Goal: Complete application form

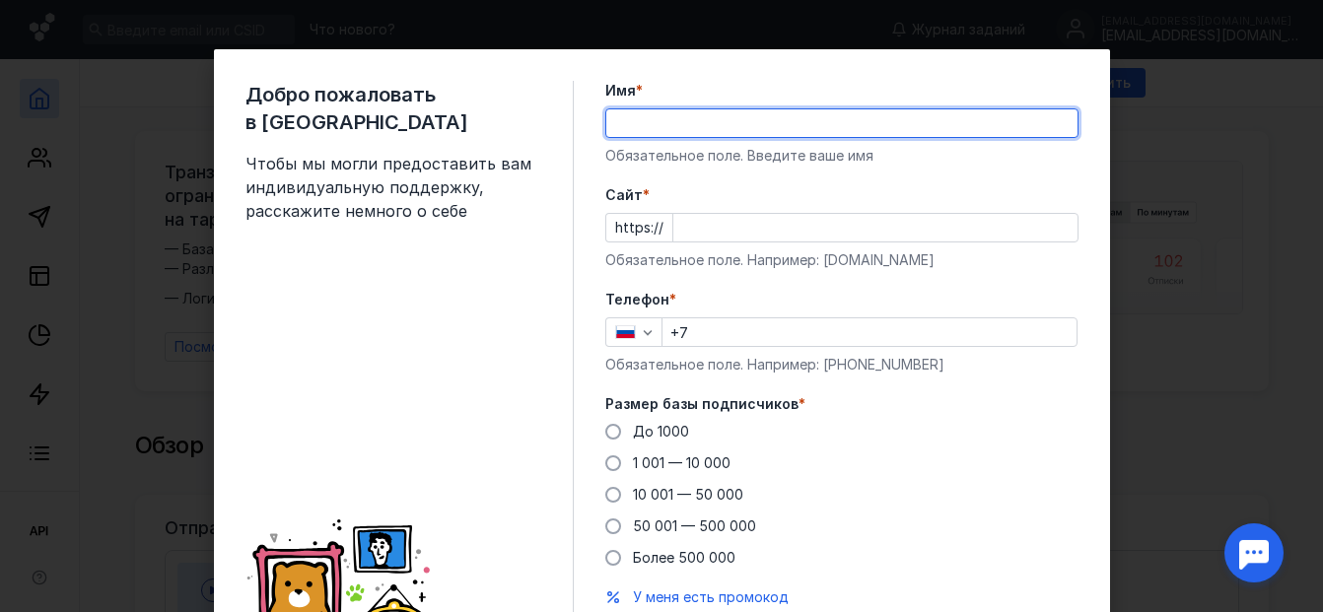
click at [618, 120] on input "Имя *" at bounding box center [841, 123] width 471 height 28
type input "[PERSON_NAME]"
type input "[PHONE_NUMBER]"
click at [675, 233] on input "Cайт *" at bounding box center [875, 228] width 404 height 28
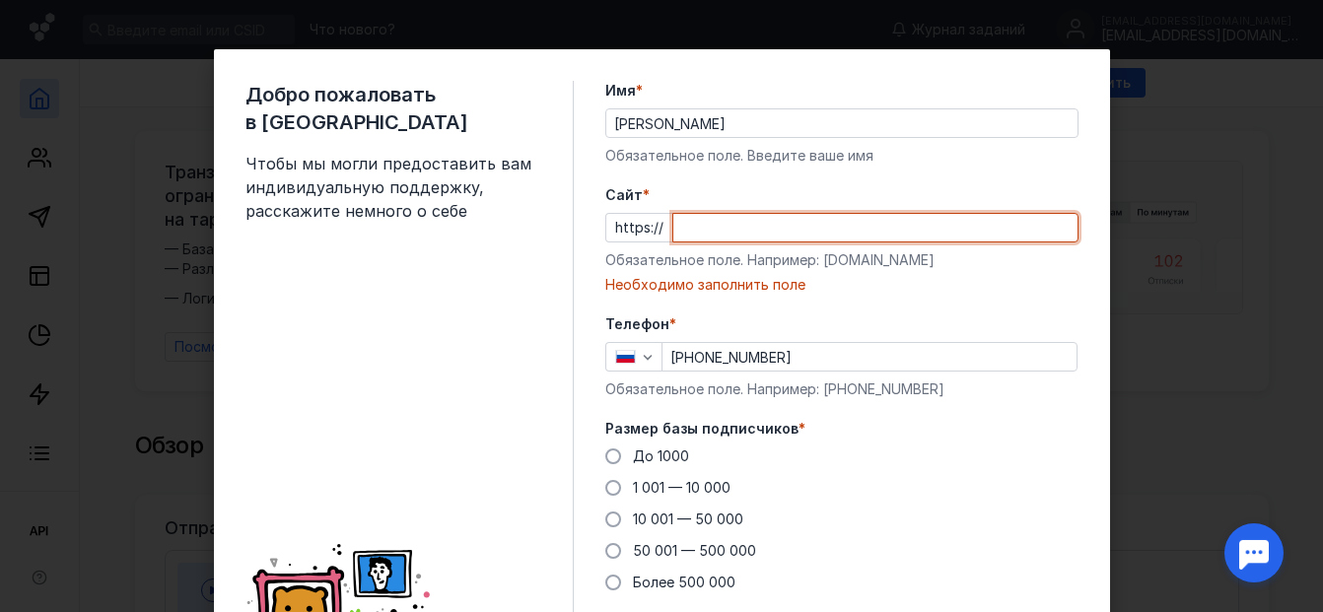
paste input "[DOMAIN_NAME][URL]"
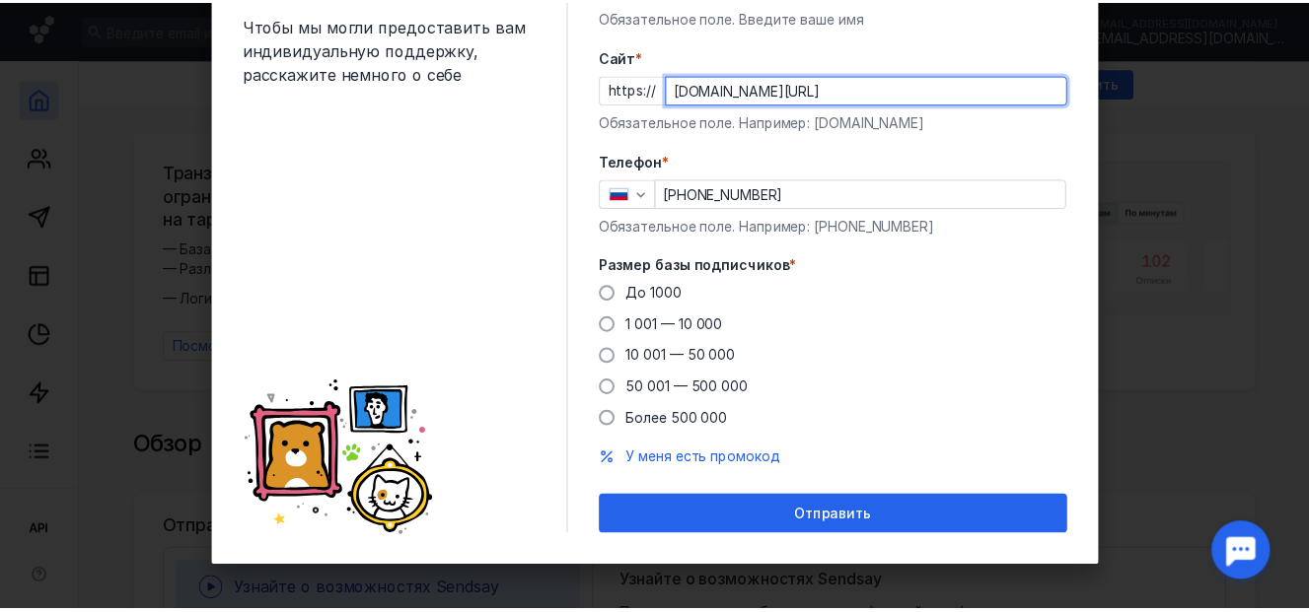
scroll to position [143, 0]
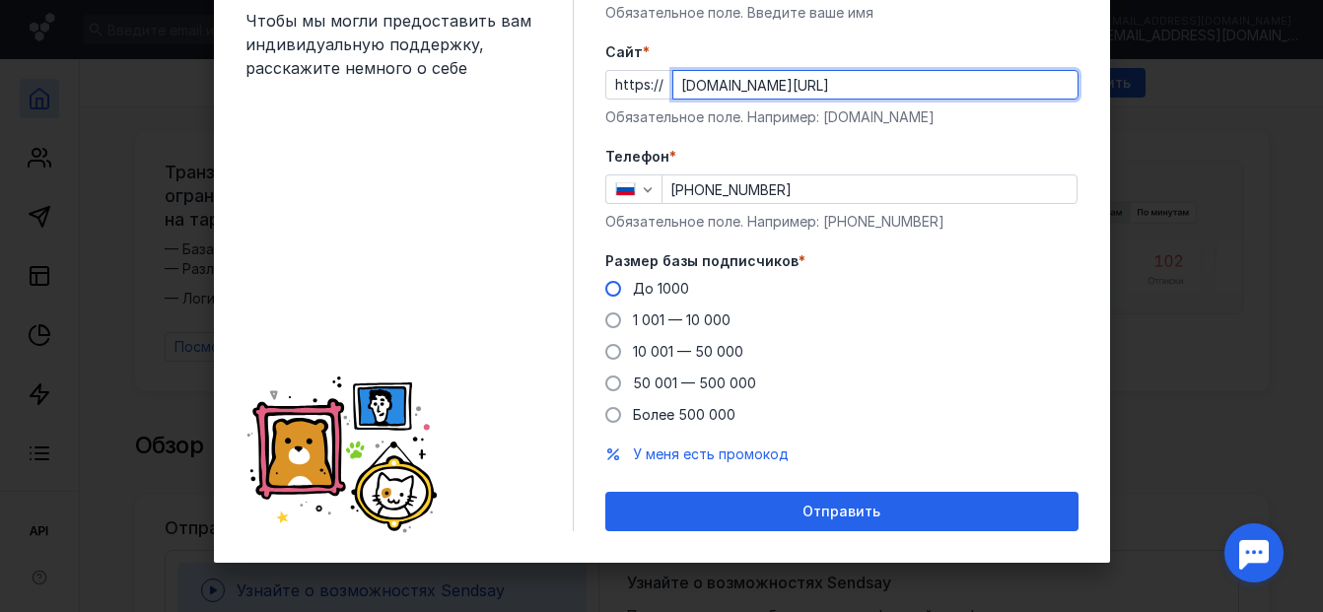
type input "[DOMAIN_NAME][URL]"
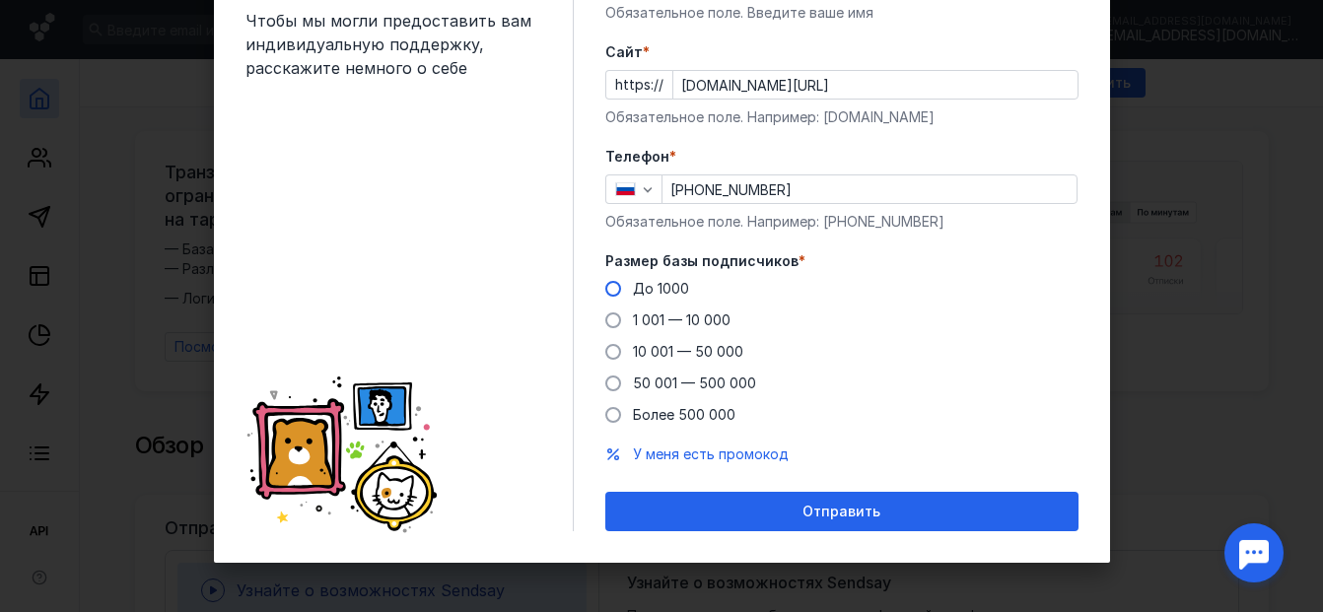
click at [610, 289] on span at bounding box center [613, 289] width 16 height 16
click at [0, 0] on input "До 1000" at bounding box center [0, 0] width 0 height 0
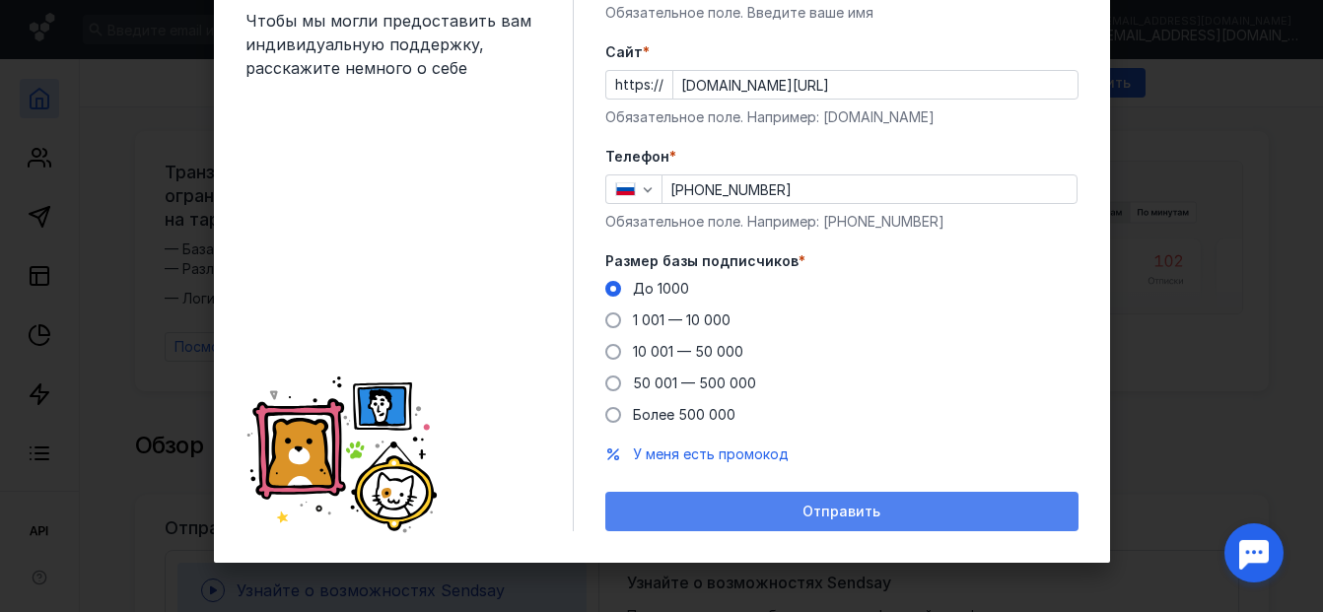
click at [832, 511] on span "Отправить" at bounding box center [842, 512] width 78 height 17
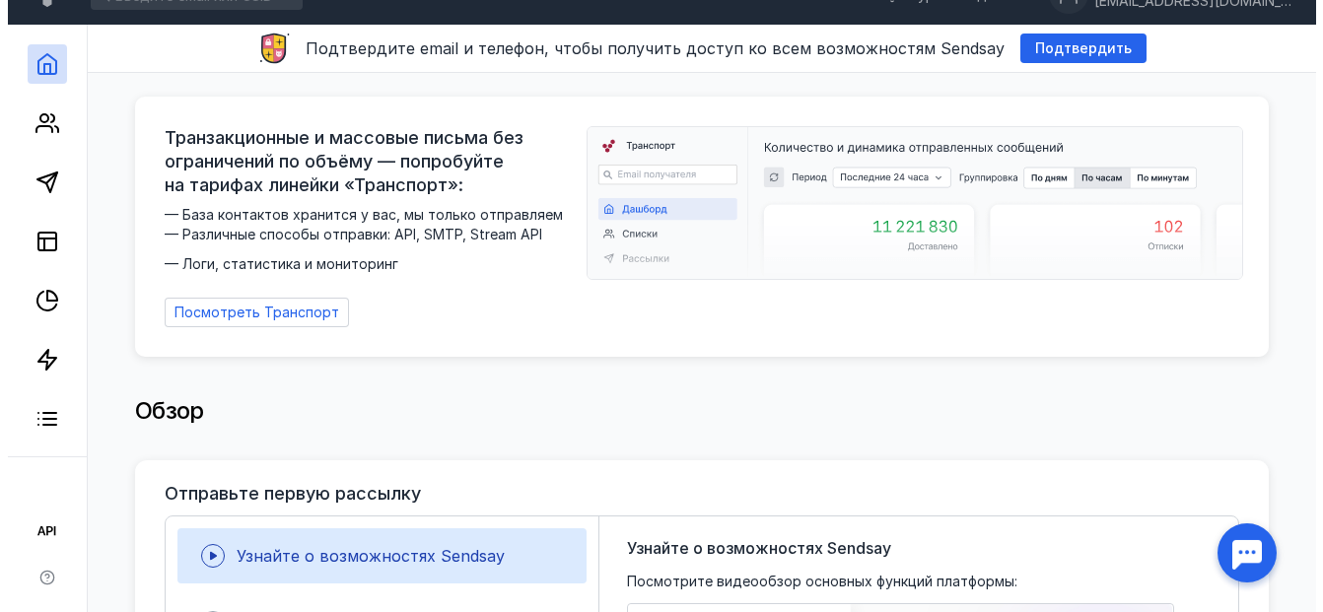
scroll to position [0, 0]
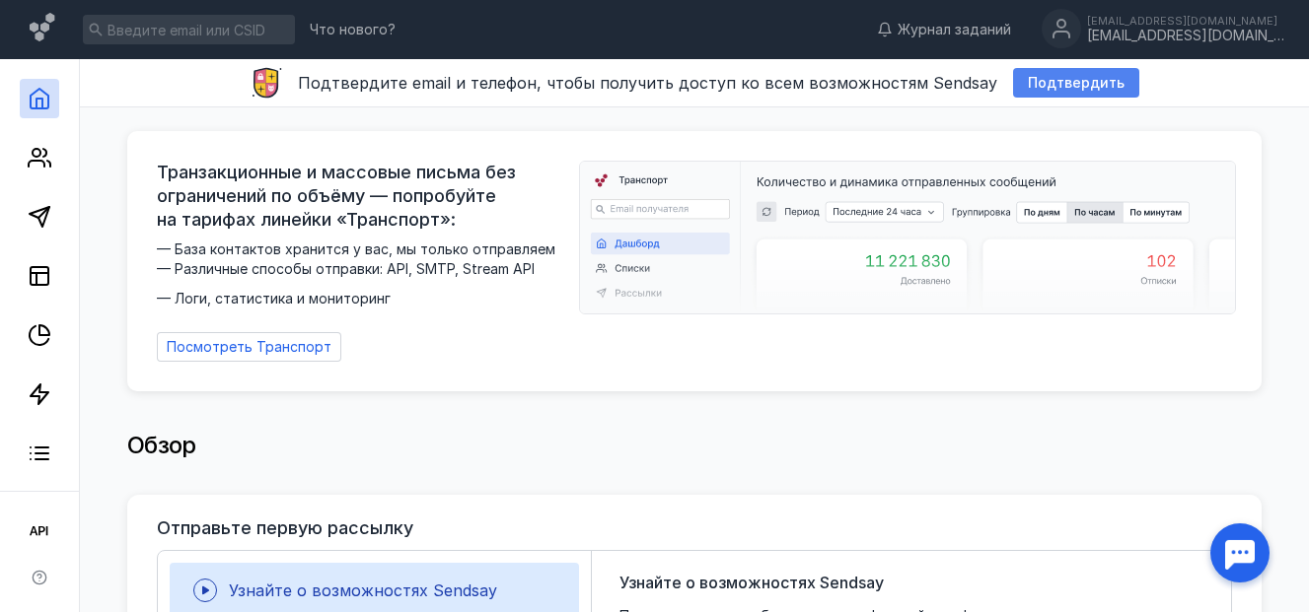
click at [1070, 82] on span "Подтвердить" at bounding box center [1075, 83] width 97 height 17
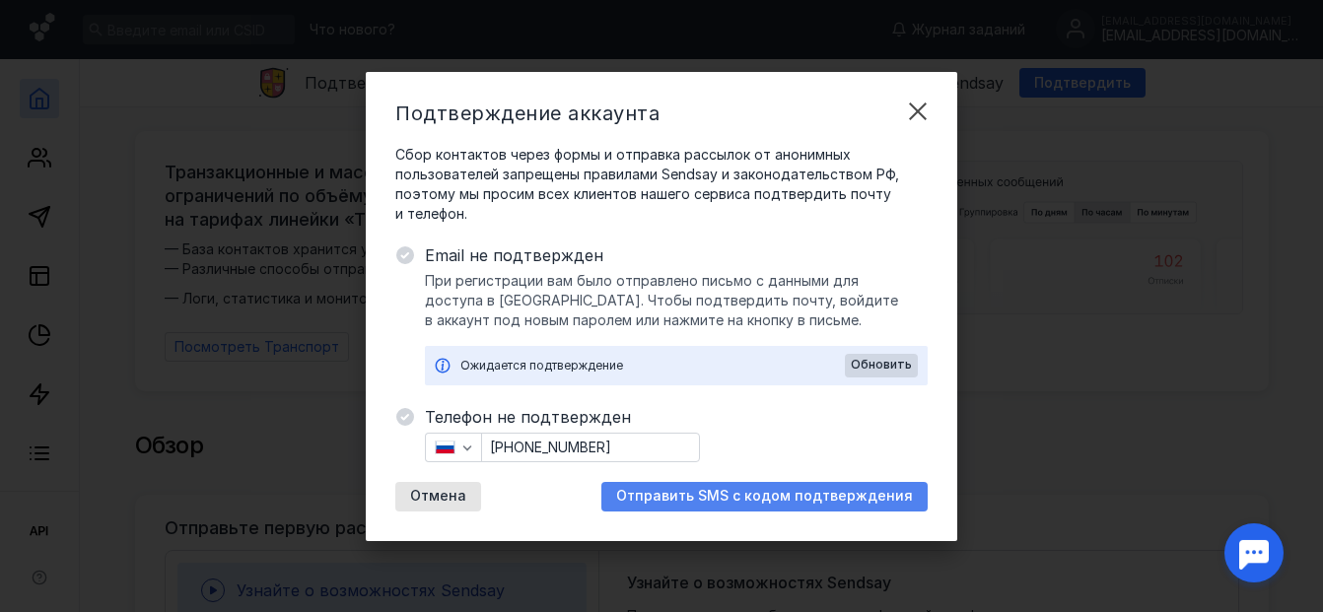
click at [775, 493] on span "Отправить SMS с кодом подтверждения" at bounding box center [764, 496] width 297 height 17
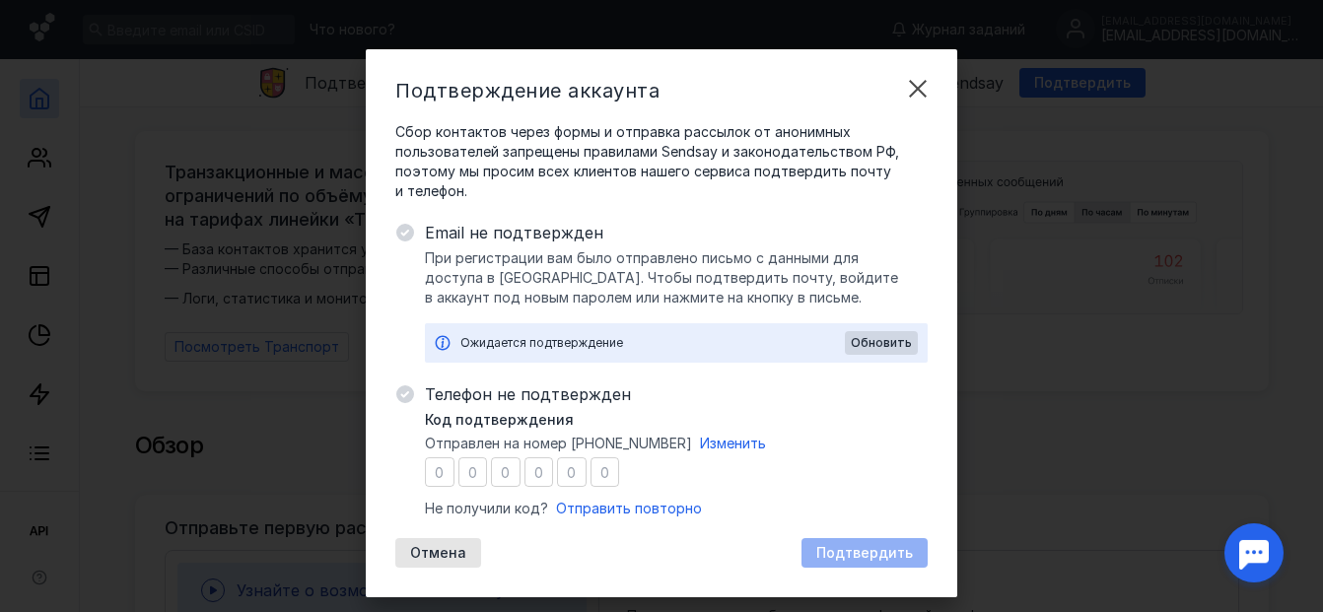
type input "6"
type input "7"
type input "5"
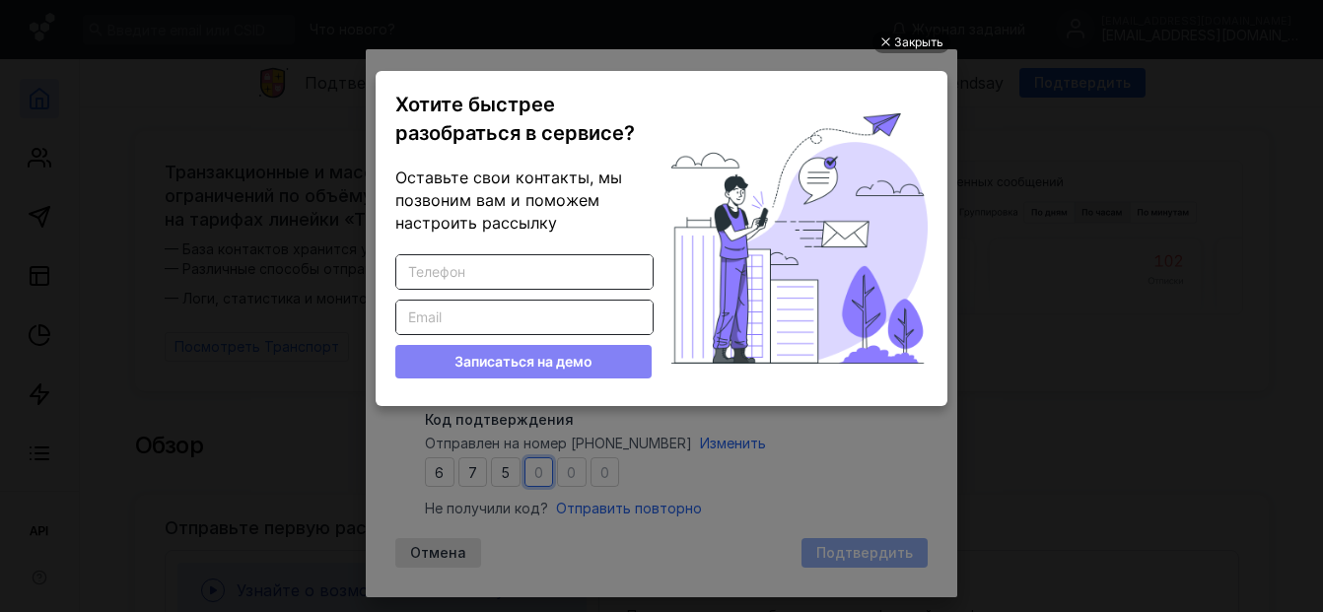
type input "0"
type input "5"
type input "4"
click at [884, 41] on div at bounding box center [885, 42] width 10 height 10
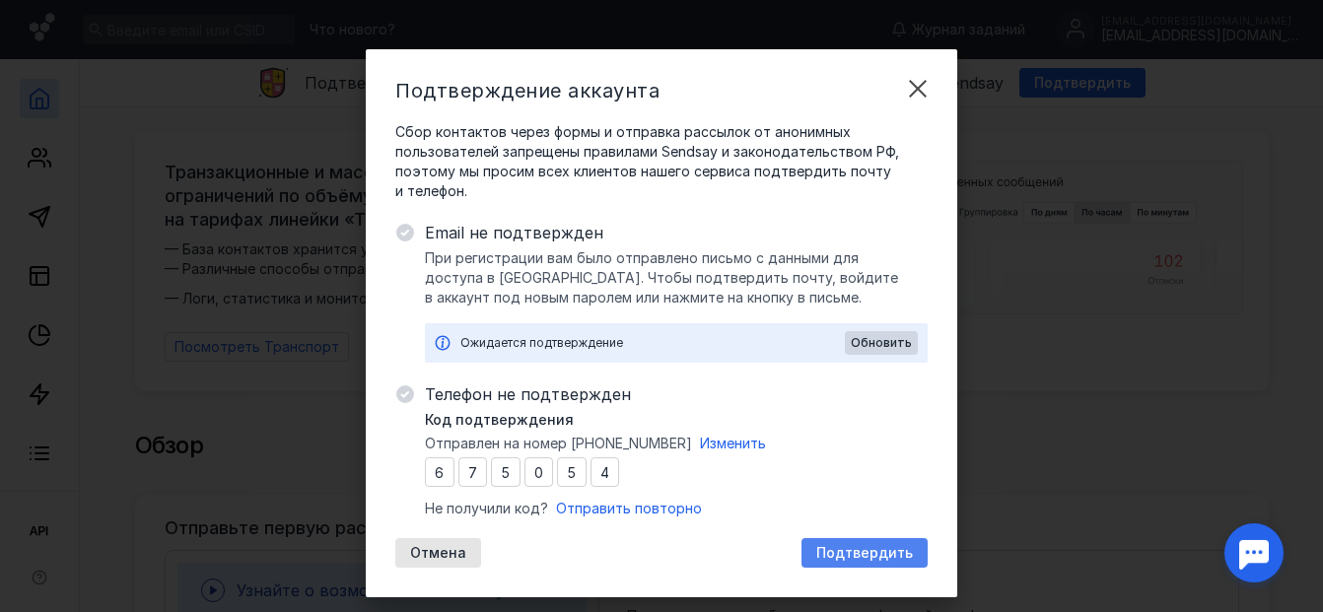
click at [862, 542] on div "Подтвердить" at bounding box center [865, 553] width 126 height 30
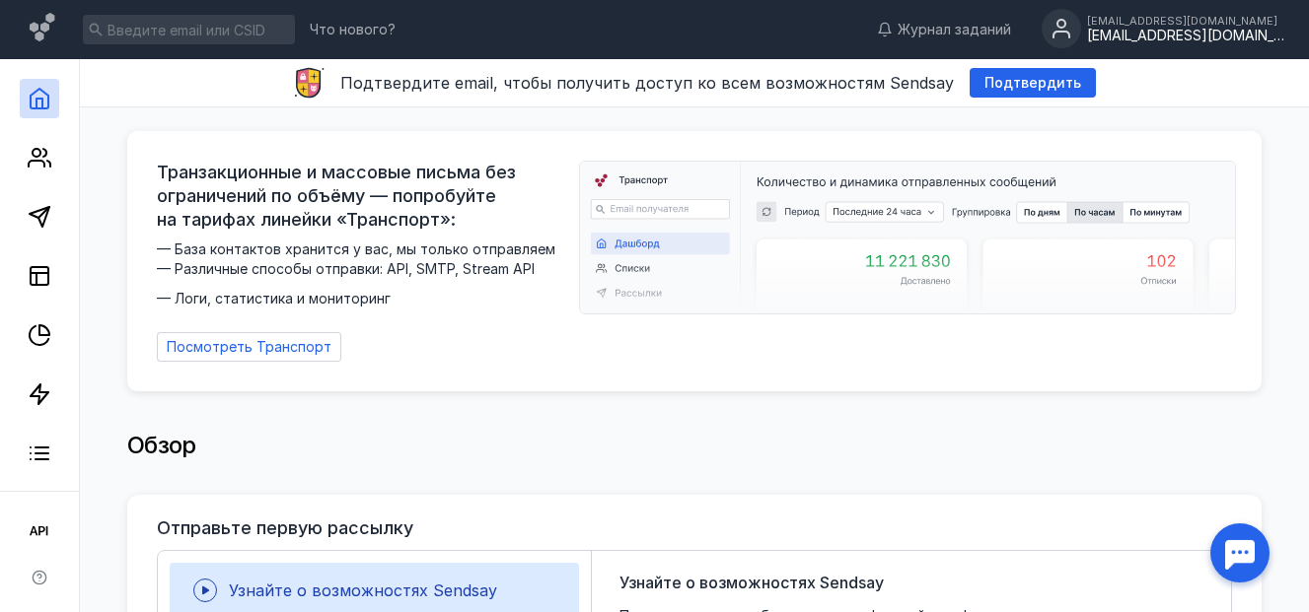
click at [1168, 32] on div "[EMAIL_ADDRESS][DOMAIN_NAME]" at bounding box center [1185, 36] width 197 height 17
